Goal: Information Seeking & Learning: Learn about a topic

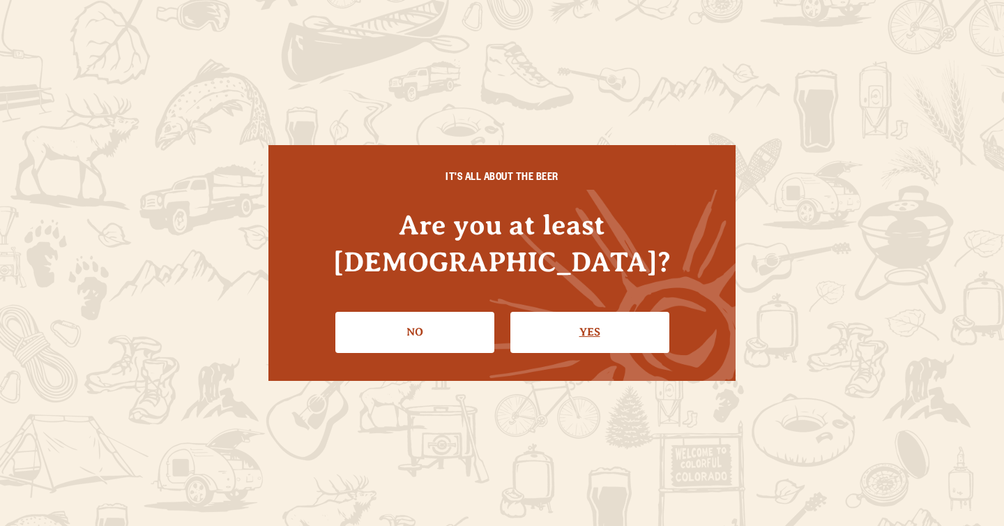
click at [570, 319] on link "Yes" at bounding box center [589, 332] width 159 height 40
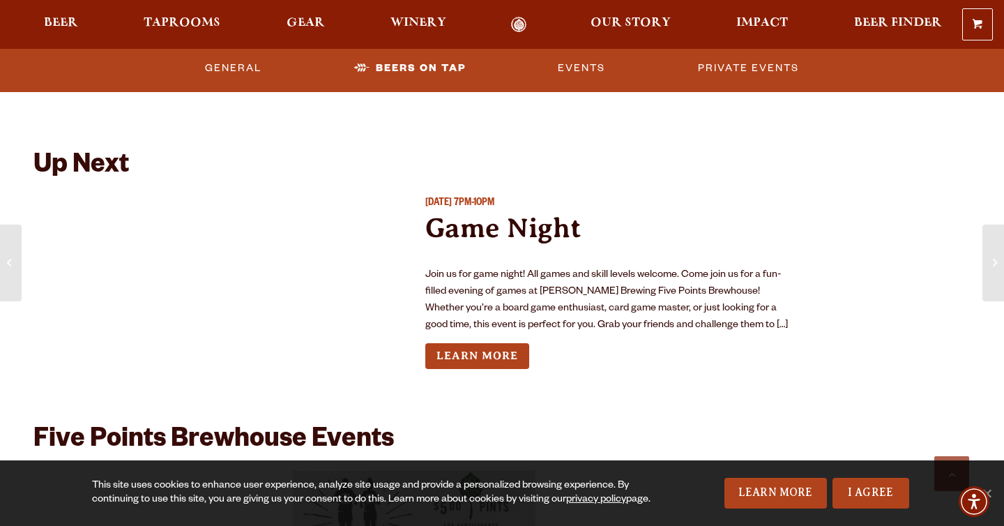
scroll to position [3939, 0]
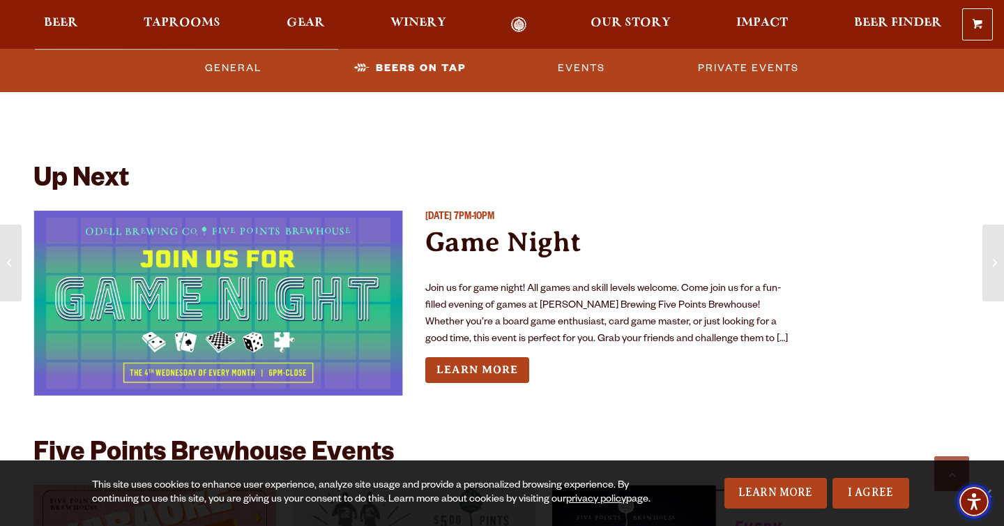
click at [989, 486] on img "Accessibility Menu" at bounding box center [973, 501] width 33 height 33
click at [477, 378] on link "Learn More" at bounding box center [477, 370] width 104 height 26
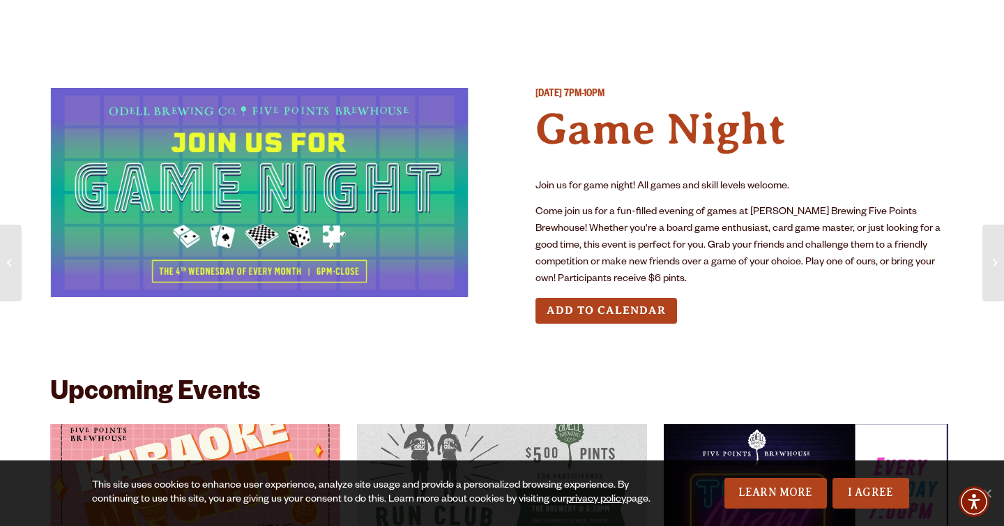
click at [653, 216] on p "Come join us for a fun-filled evening of games at [PERSON_NAME] Brewing Five Po…" at bounding box center [744, 246] width 418 height 84
